Goal: Information Seeking & Learning: Learn about a topic

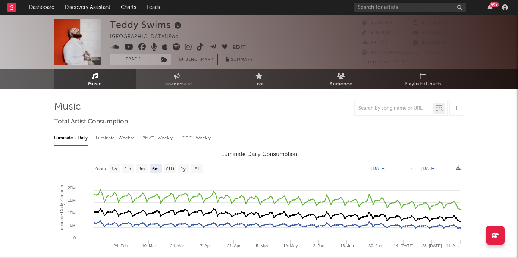
select select "6m"
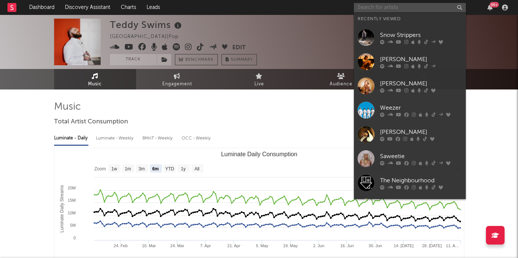
click at [378, 8] on input "text" at bounding box center [410, 7] width 112 height 9
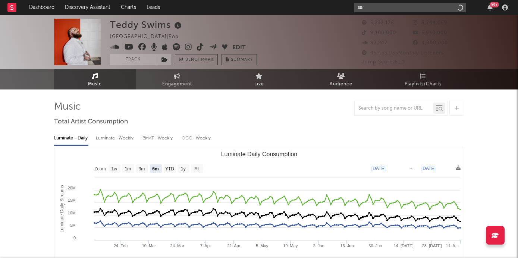
type input "s"
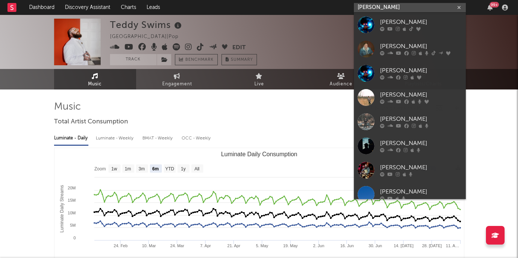
type input "[PERSON_NAME]"
click at [398, 44] on div "[PERSON_NAME]" at bounding box center [421, 46] width 82 height 9
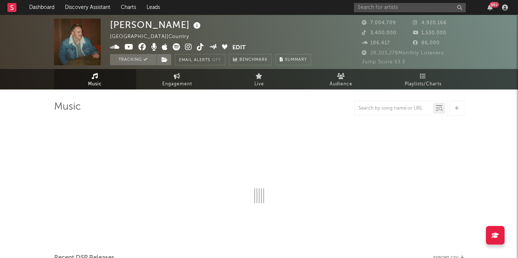
select select "6m"
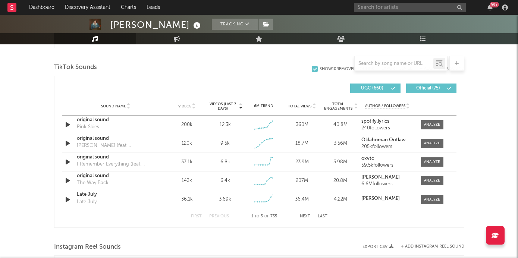
scroll to position [501, 0]
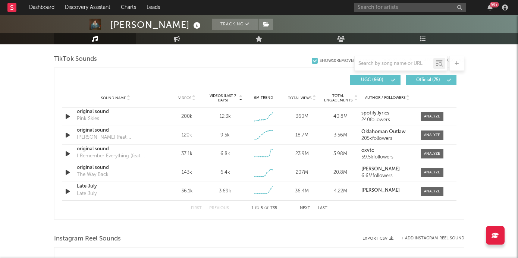
click at [306, 209] on button "Next" at bounding box center [305, 208] width 10 height 4
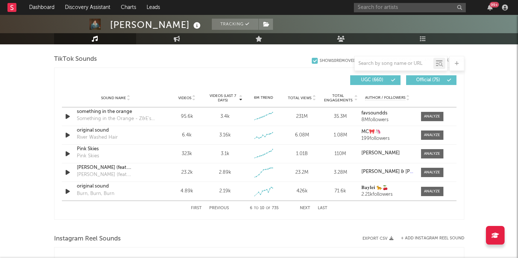
click at [193, 208] on button "First" at bounding box center [196, 208] width 11 height 4
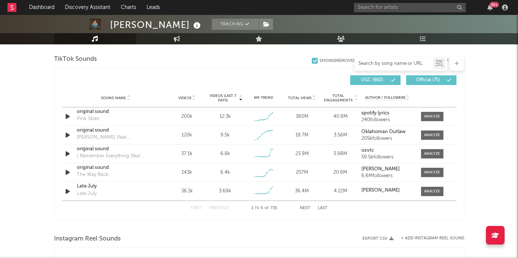
click at [380, 63] on input "text" at bounding box center [394, 64] width 79 height 6
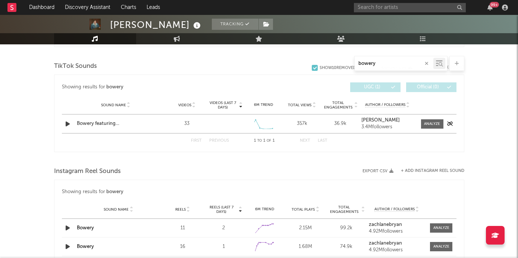
scroll to position [374, 0]
type input "bowery"
click at [122, 122] on div "Bowery featuring [PERSON_NAME]" at bounding box center [116, 124] width 78 height 7
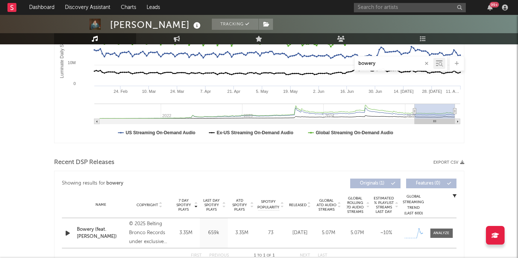
scroll to position [0, 0]
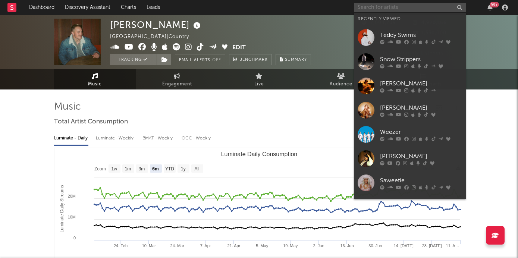
click at [375, 4] on input "text" at bounding box center [410, 7] width 112 height 9
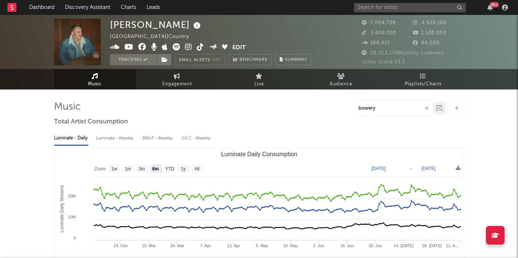
click at [272, 113] on div "bowery" at bounding box center [259, 108] width 410 height 15
click at [188, 49] on icon at bounding box center [188, 46] width 7 height 7
click at [195, 71] on link "Engagement" at bounding box center [177, 79] width 82 height 21
select select "1w"
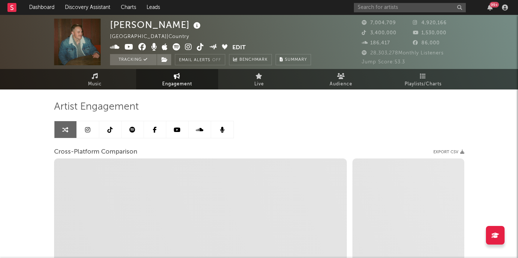
select select "1m"
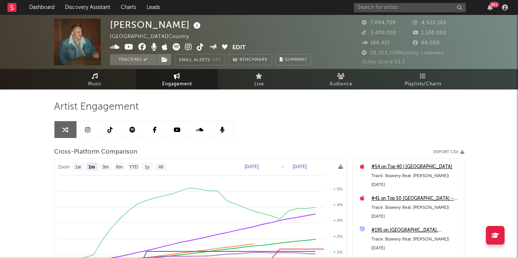
click at [490, 4] on div "99 +" at bounding box center [494, 5] width 9 height 6
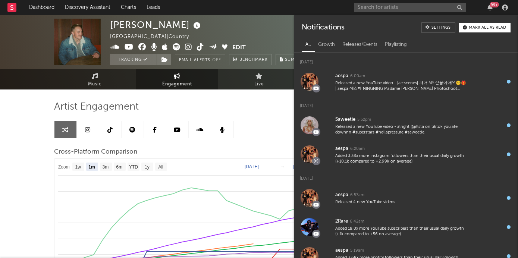
click at [236, 94] on div "Artist Engagement Cross-Platform Comparison Export CSV Zoom 1w 1m 3m 6m YTD 1y …" at bounding box center [259, 237] width 410 height 295
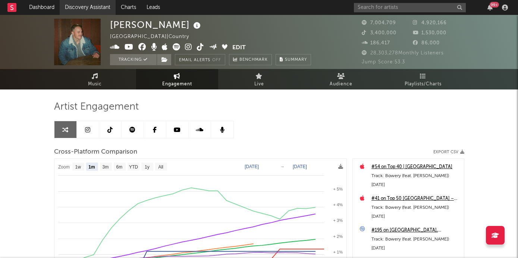
click at [94, 10] on link "Discovery Assistant" at bounding box center [88, 7] width 56 height 15
